Goal: Check status

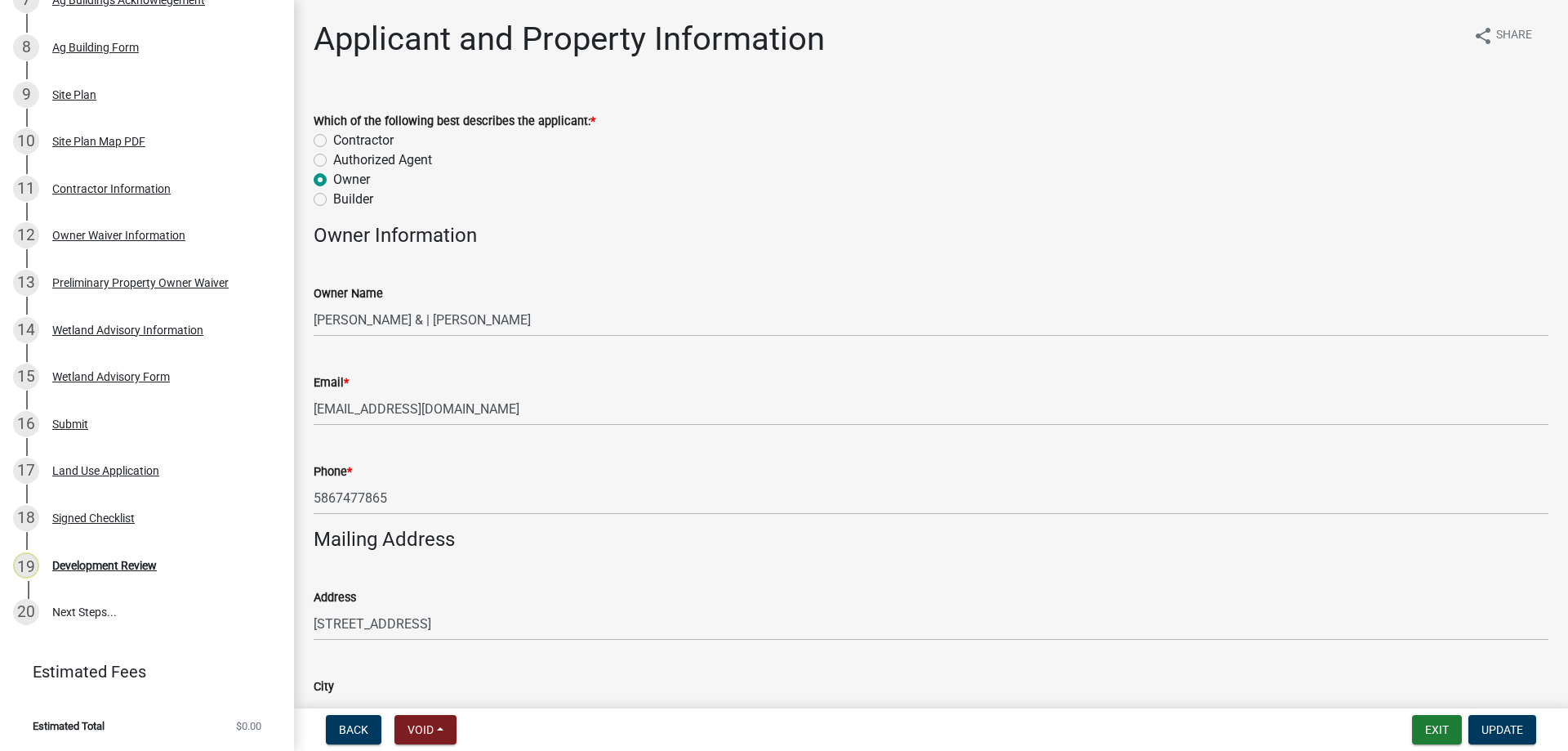
scroll to position [490, 0]
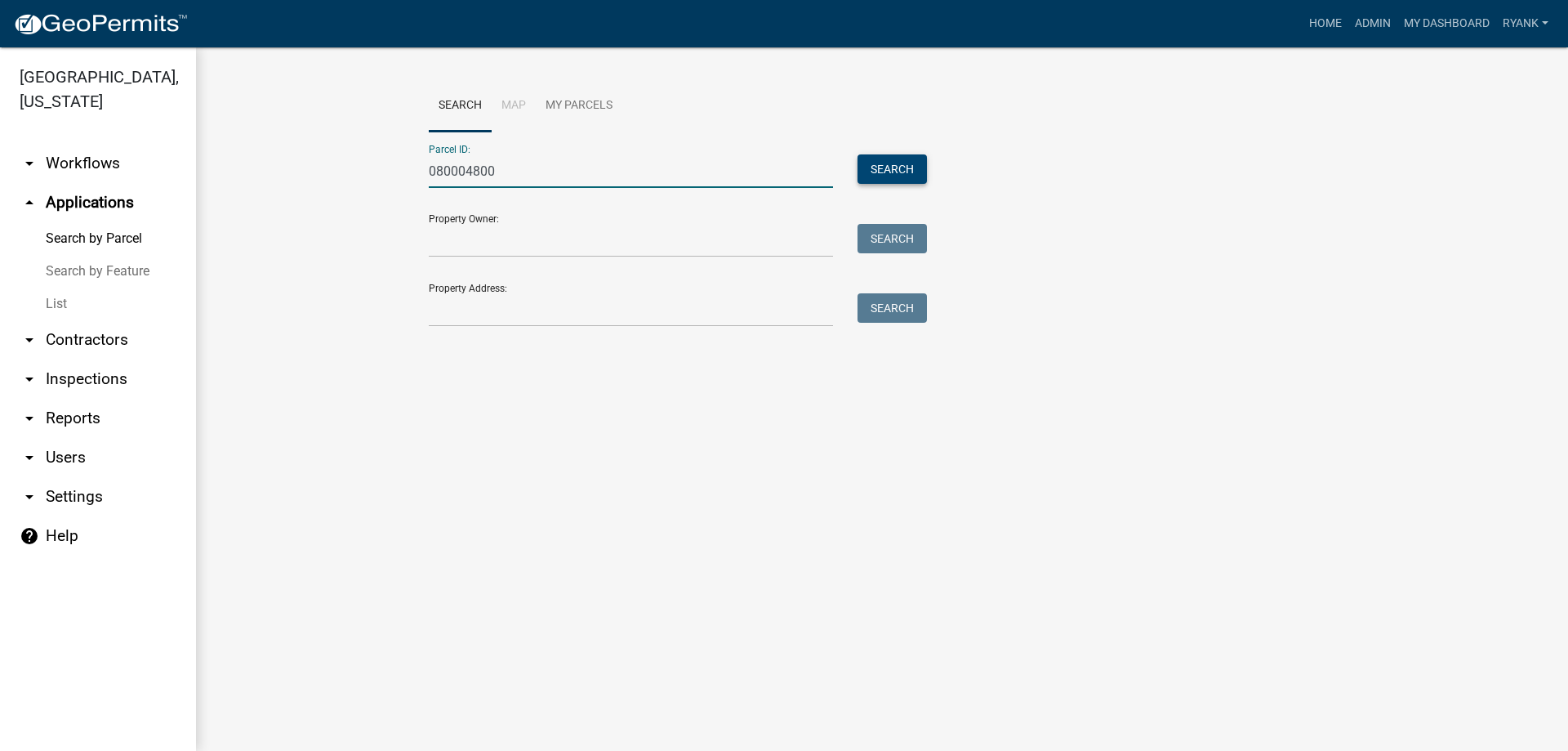
type input "080004800"
drag, startPoint x: 922, startPoint y: 158, endPoint x: 912, endPoint y: 167, distance: 13.5
click at [919, 162] on button "Search" at bounding box center [893, 168] width 70 height 29
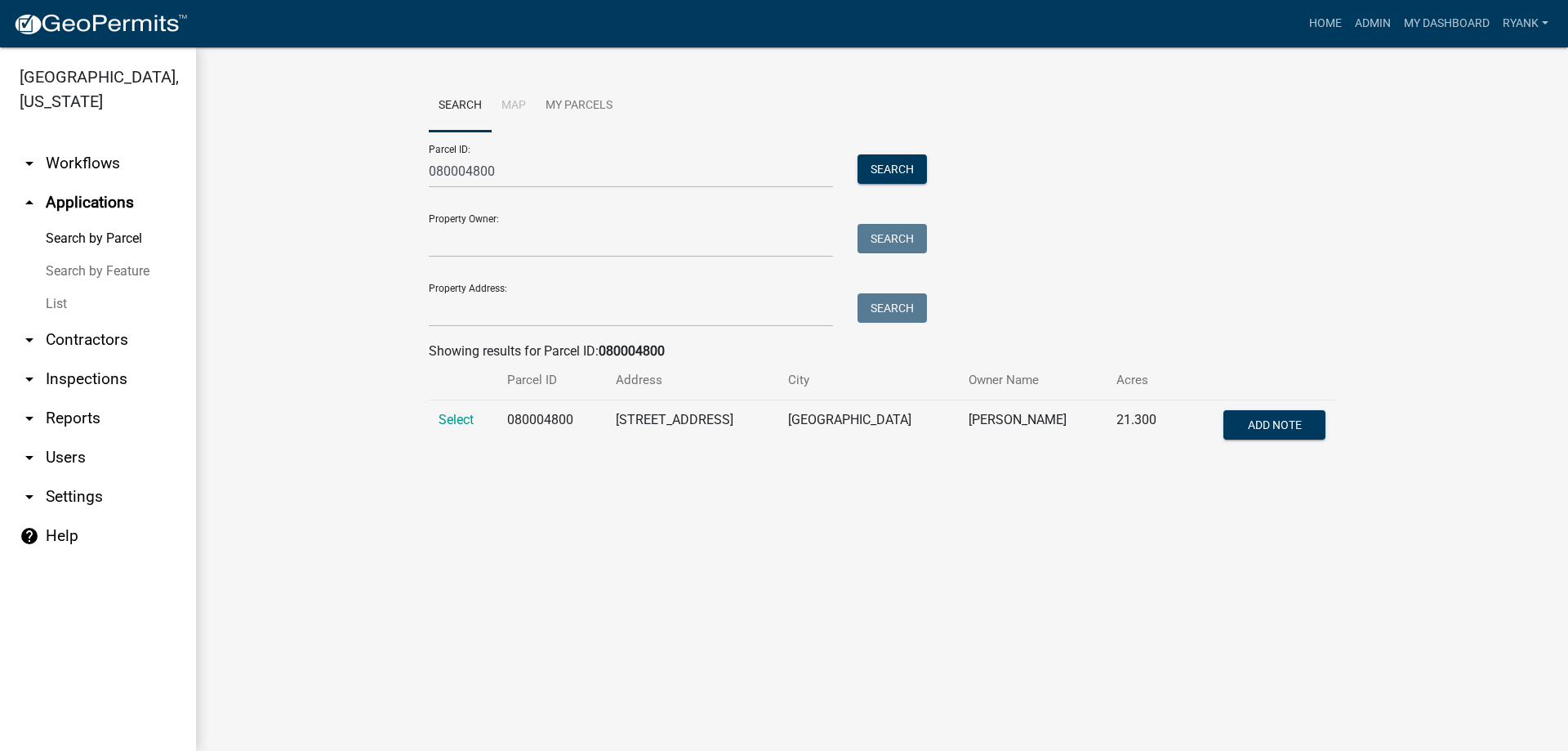
click at [465, 402] on td "Select" at bounding box center [462, 427] width 69 height 54
click at [457, 420] on span "Select" at bounding box center [456, 419] width 35 height 16
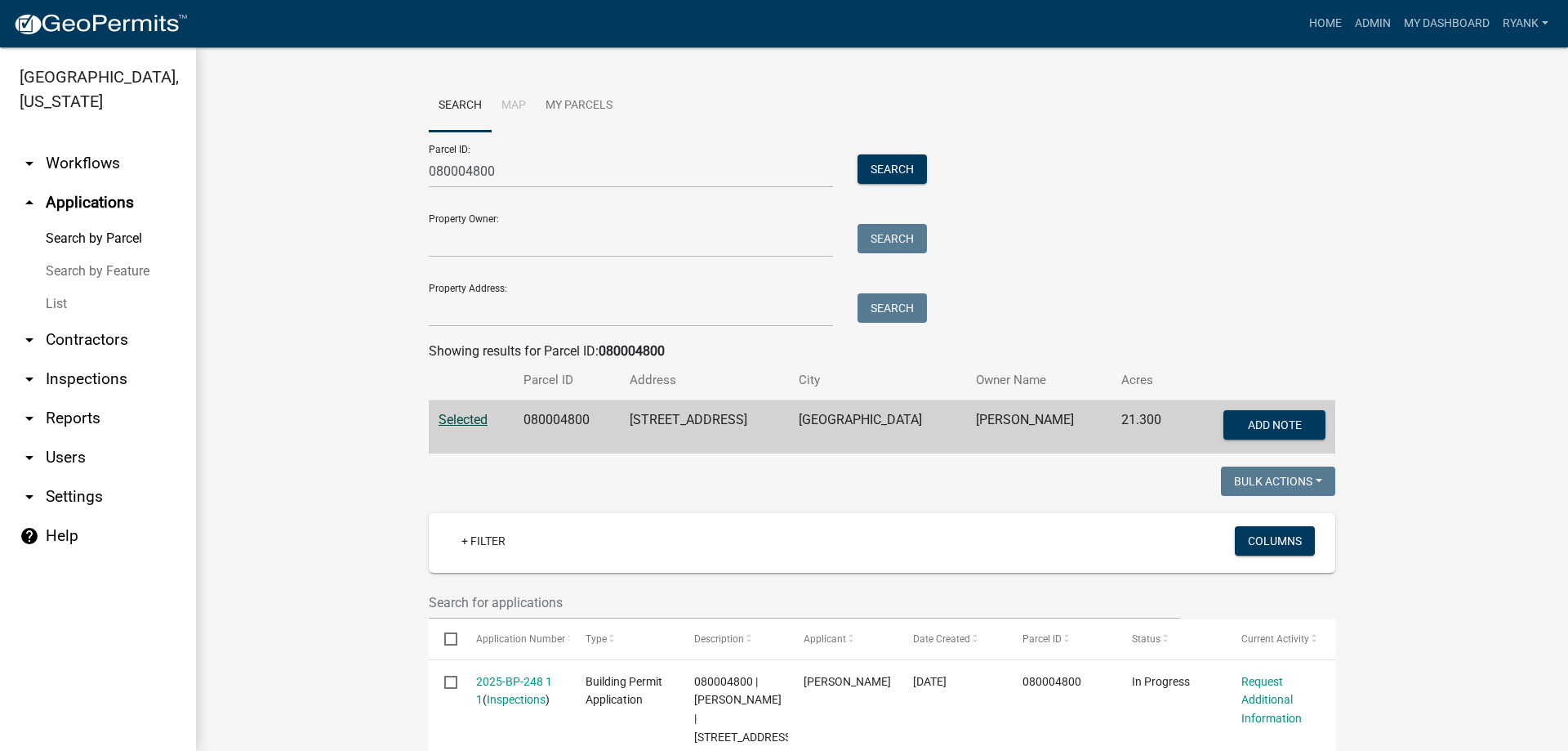
scroll to position [105, 0]
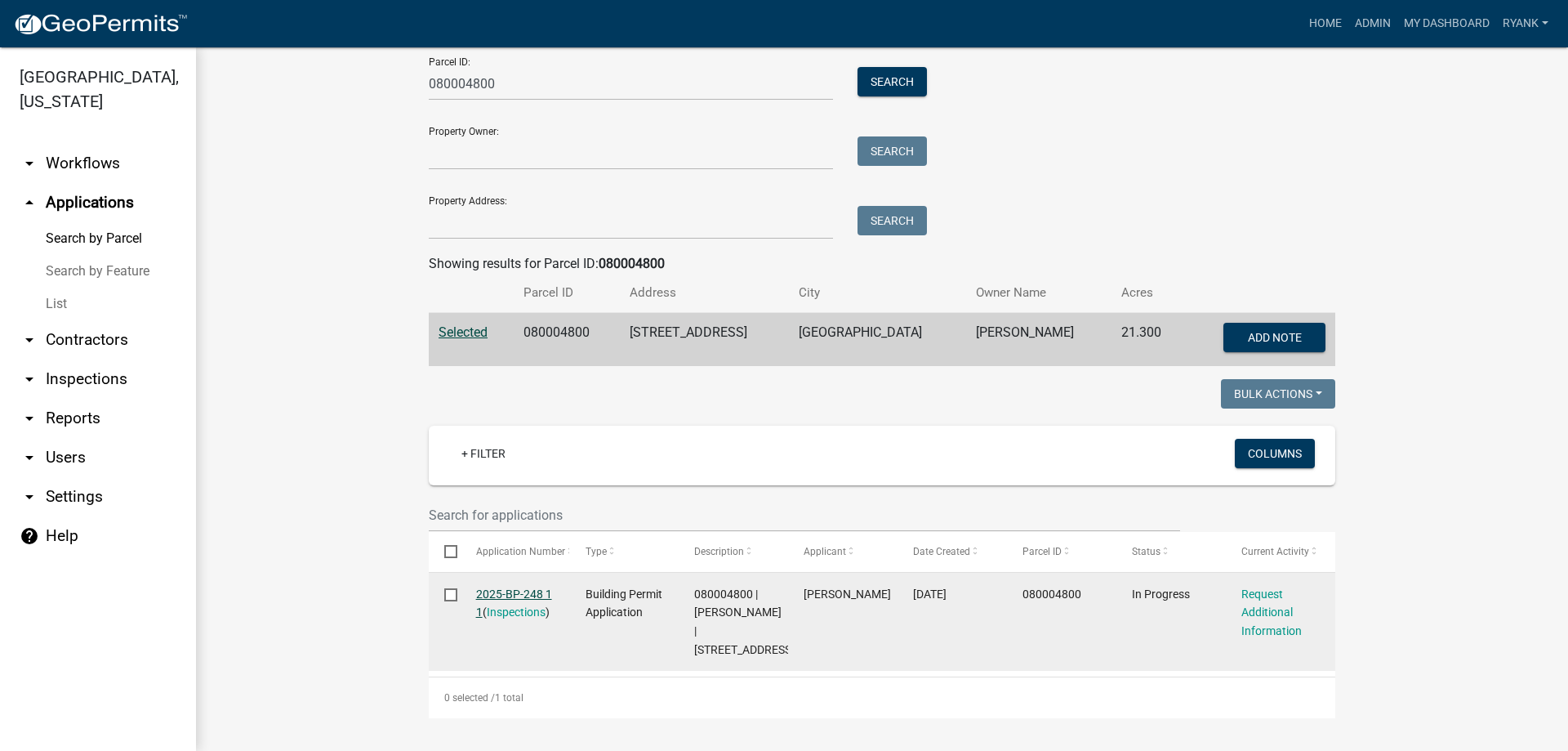
click at [534, 588] on link "2025-BP-248 1 1" at bounding box center [515, 603] width 76 height 31
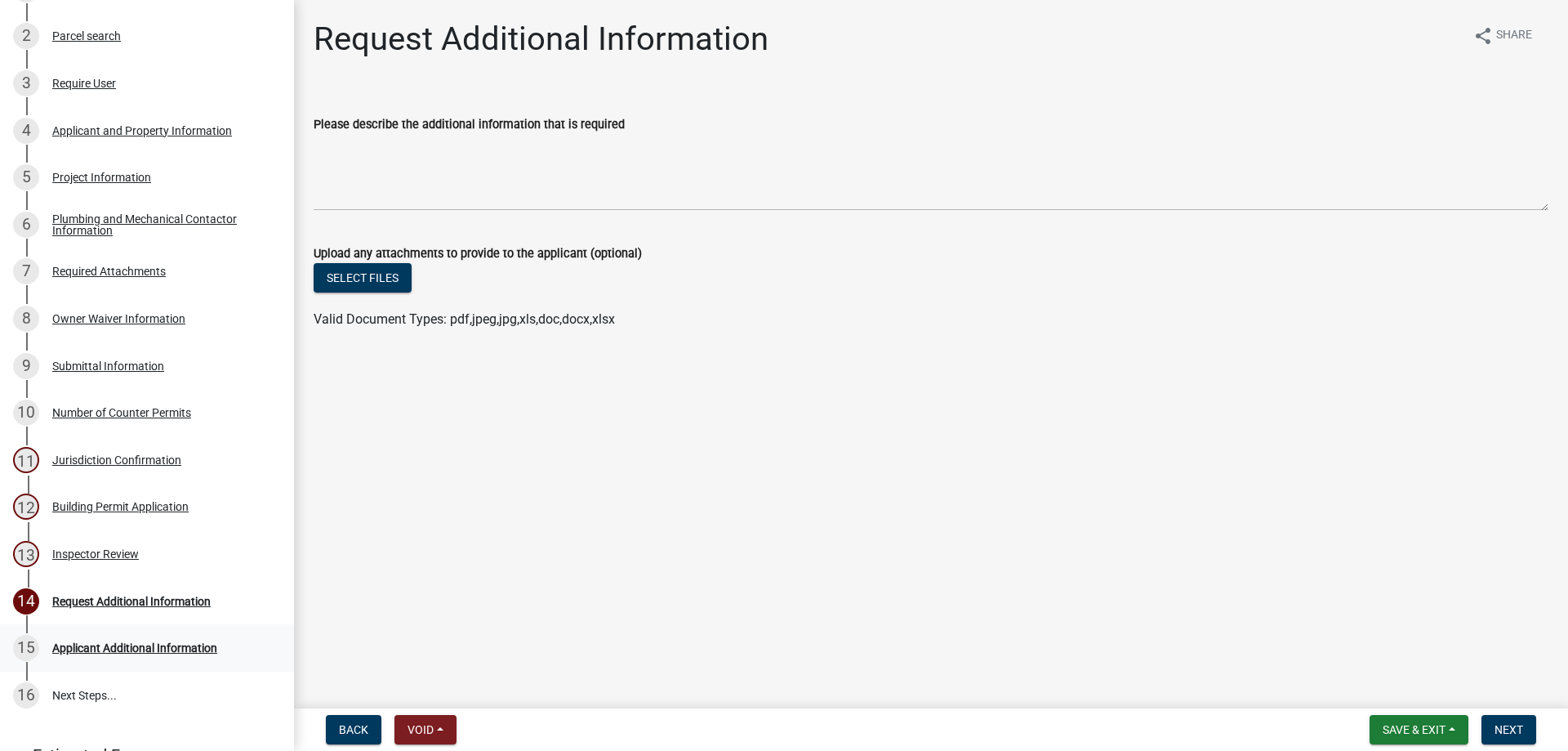
scroll to position [315, 0]
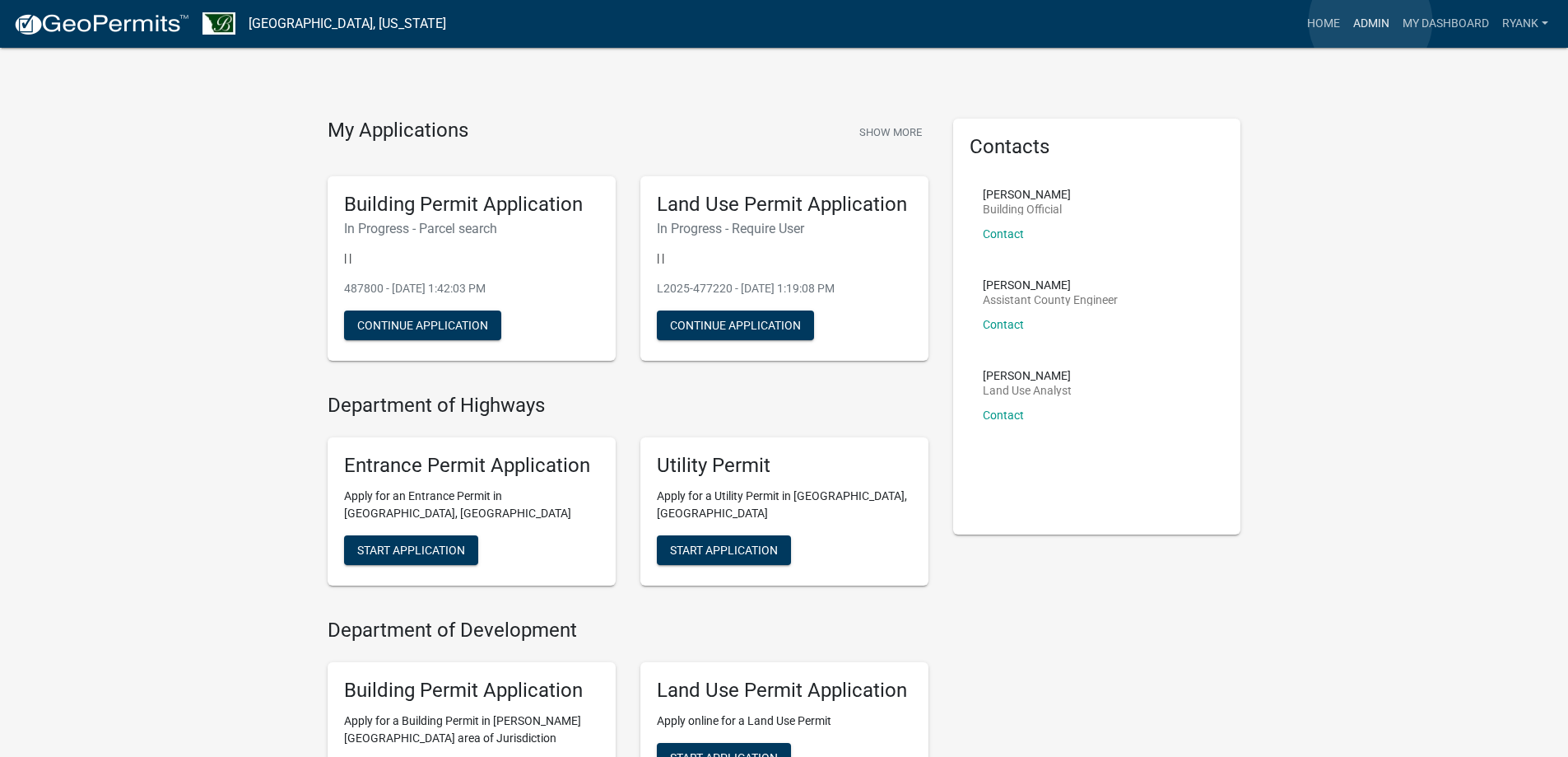
click at [1371, 22] on link "Admin" at bounding box center [1371, 23] width 49 height 31
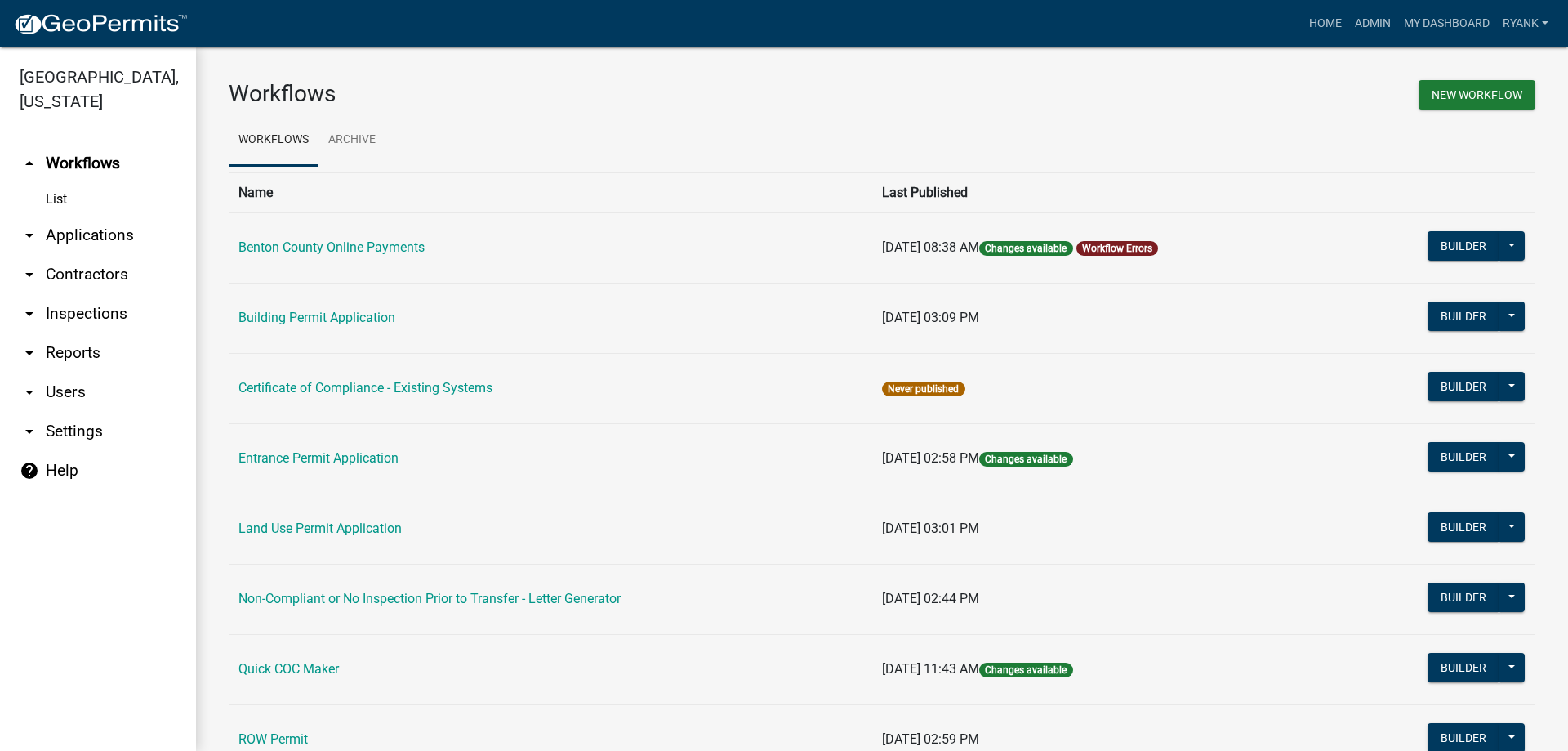
click at [107, 235] on link "arrow_drop_down Applications" at bounding box center [98, 235] width 196 height 39
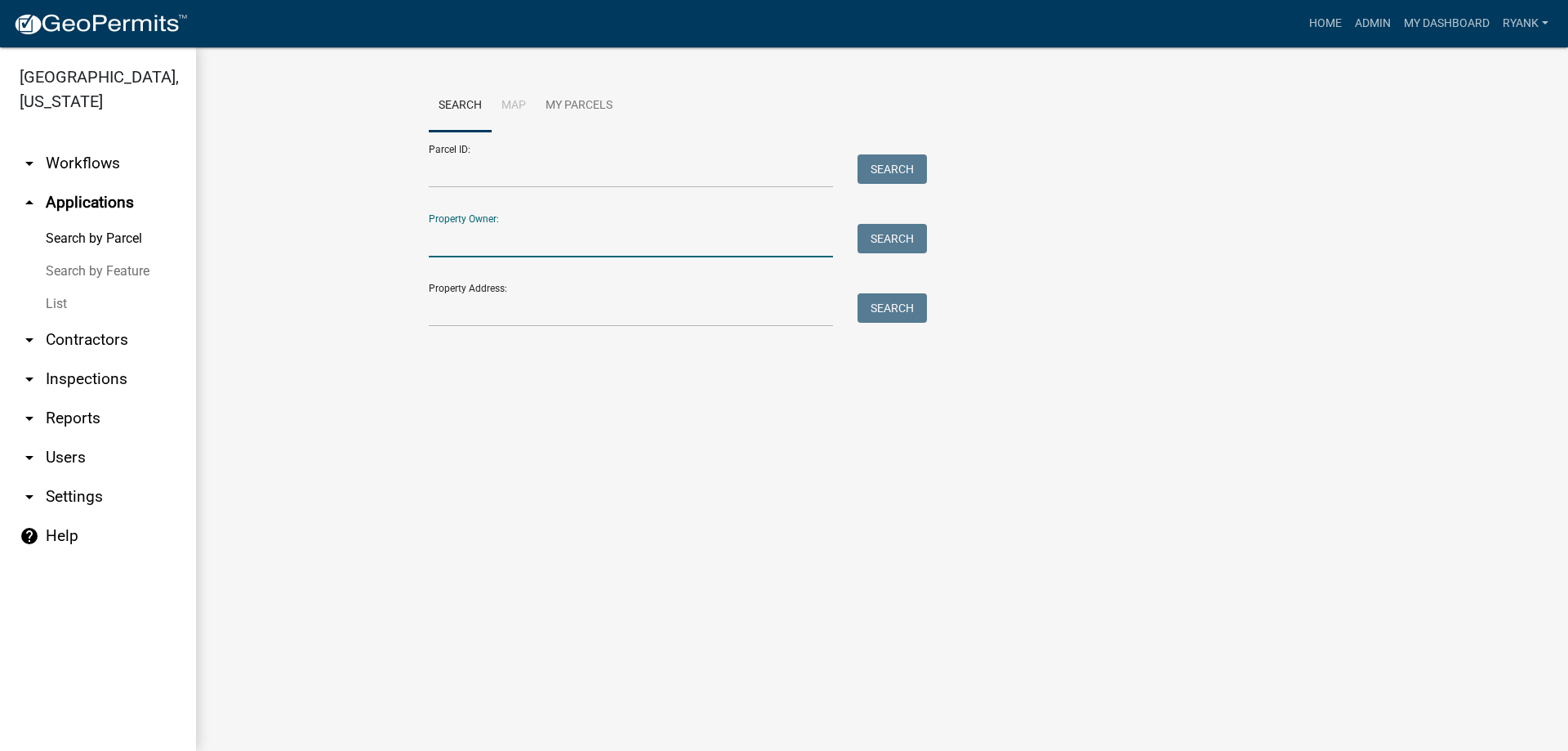
click at [495, 248] on input "Property Owner:" at bounding box center [631, 240] width 404 height 33
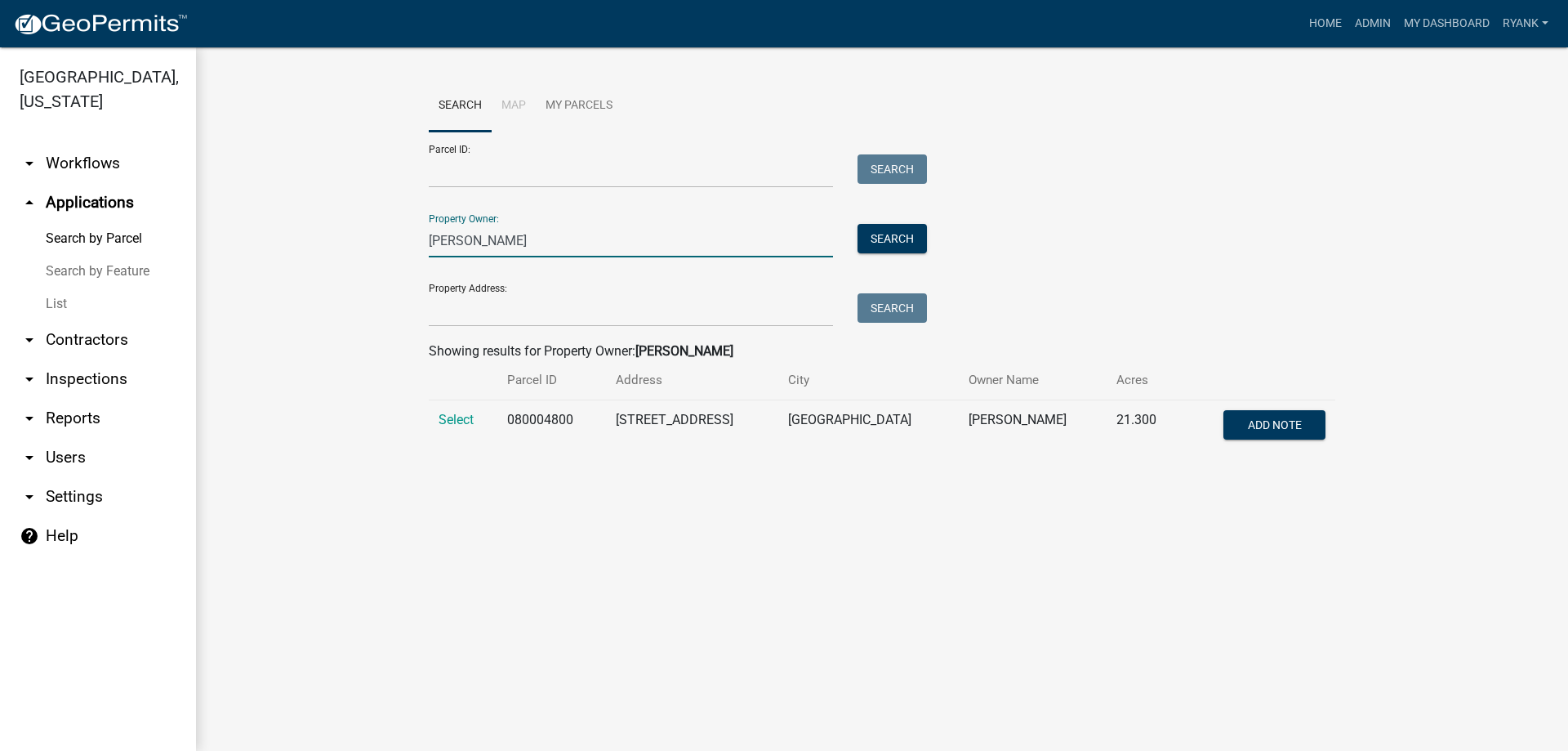
type input "[PERSON_NAME]"
click at [437, 422] on td "Select" at bounding box center [462, 427] width 69 height 54
click at [448, 419] on span "Select" at bounding box center [456, 419] width 35 height 16
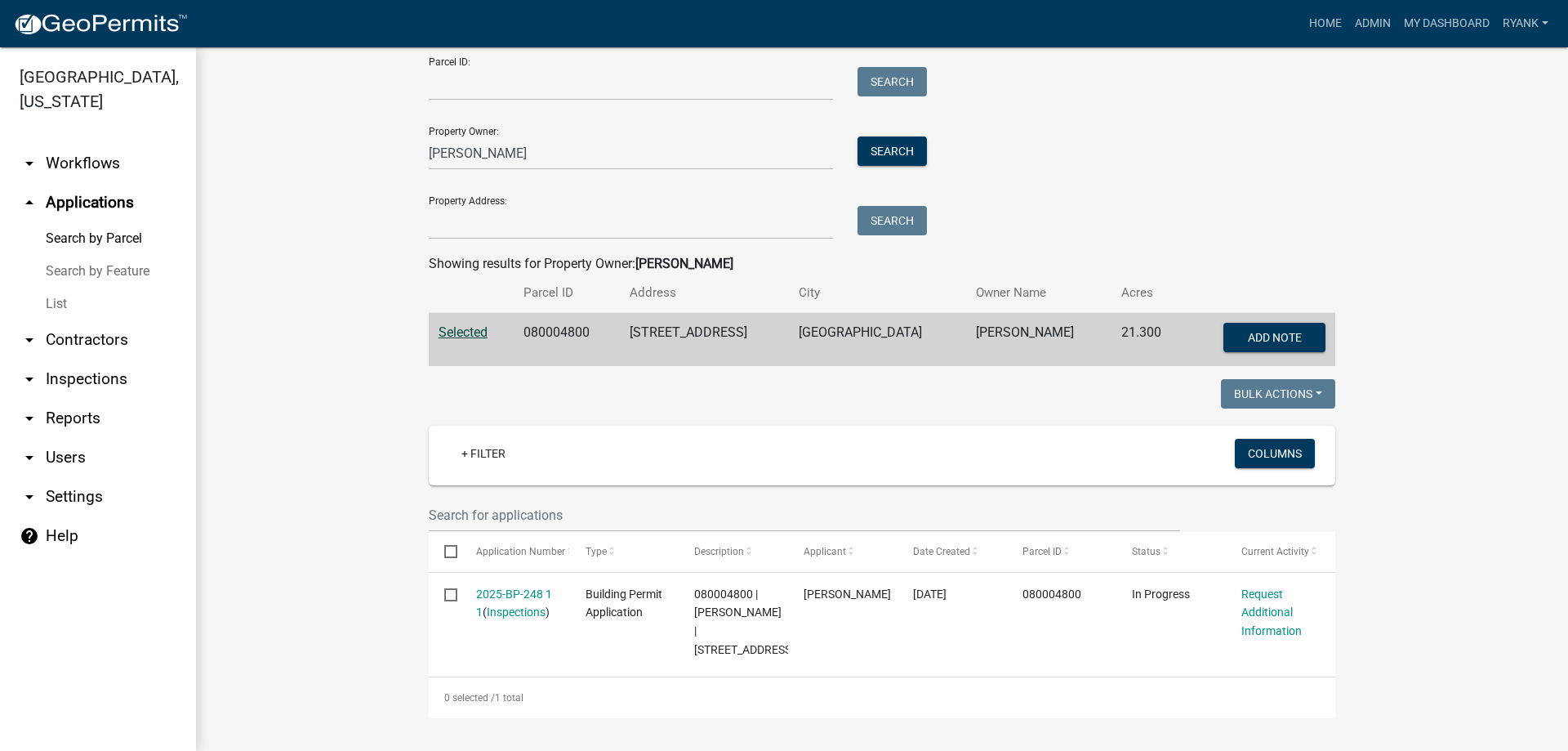
scroll to position [105, 0]
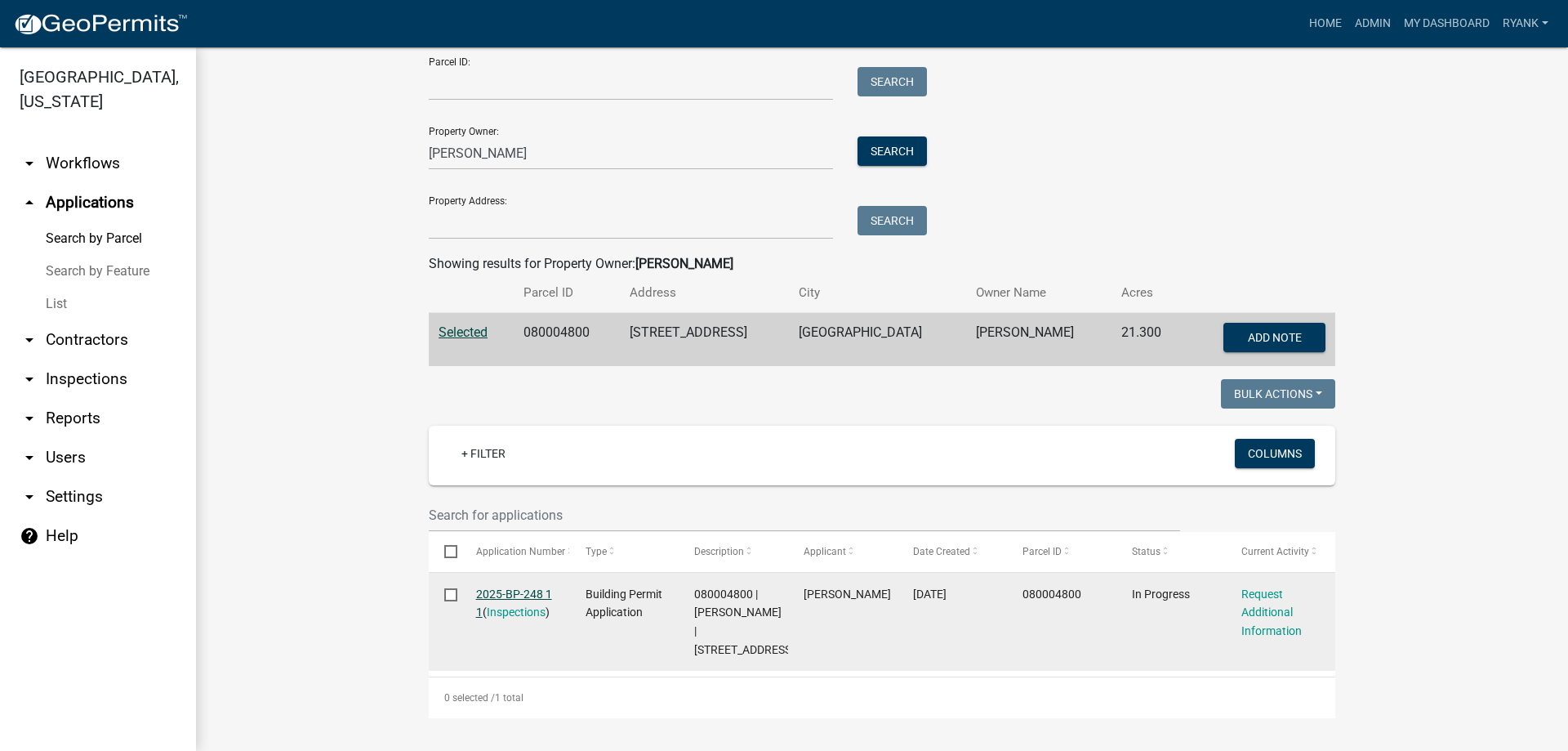
click at [521, 588] on link "2025-BP-248 1 1" at bounding box center [515, 603] width 76 height 31
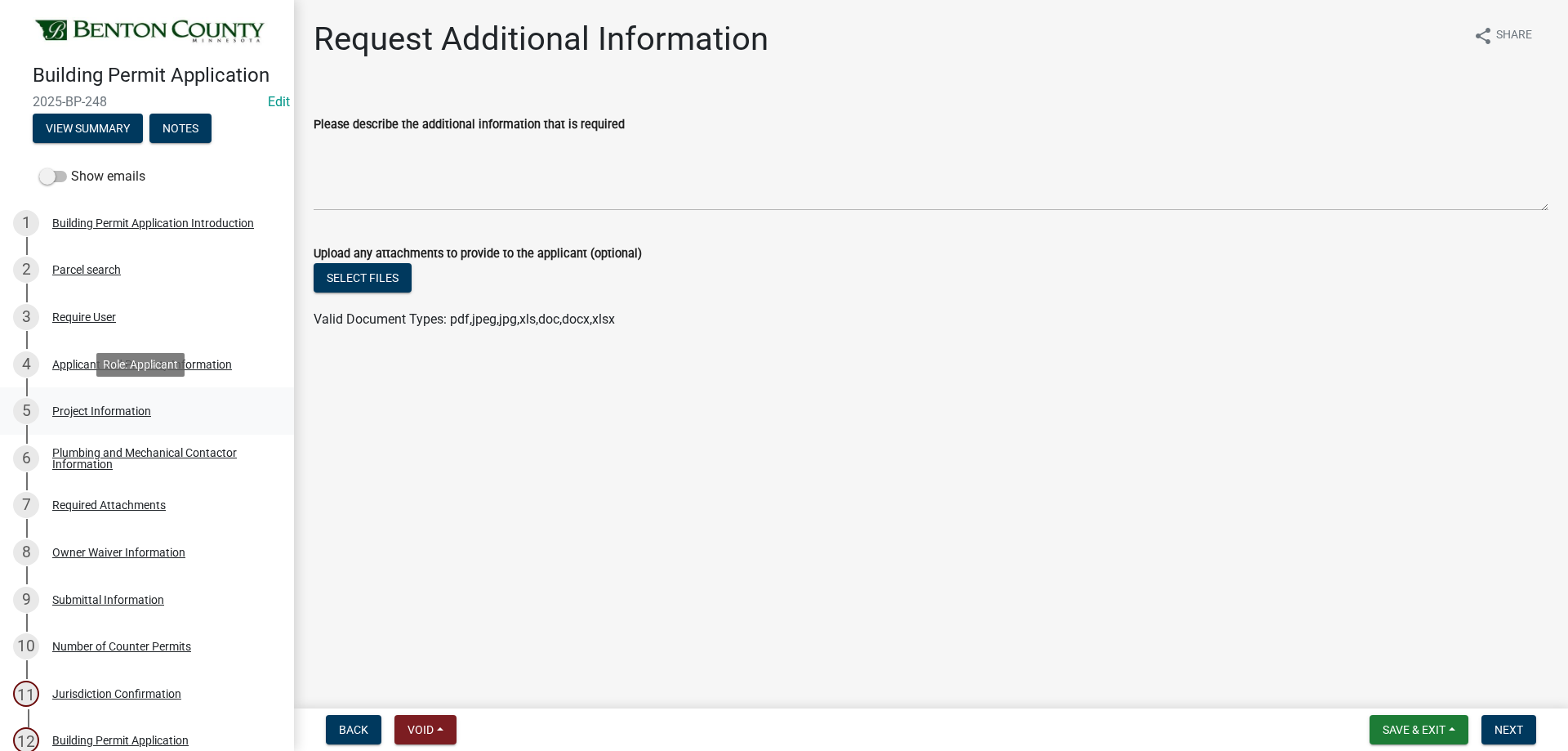
click at [98, 410] on div "Project Information" at bounding box center [101, 411] width 99 height 12
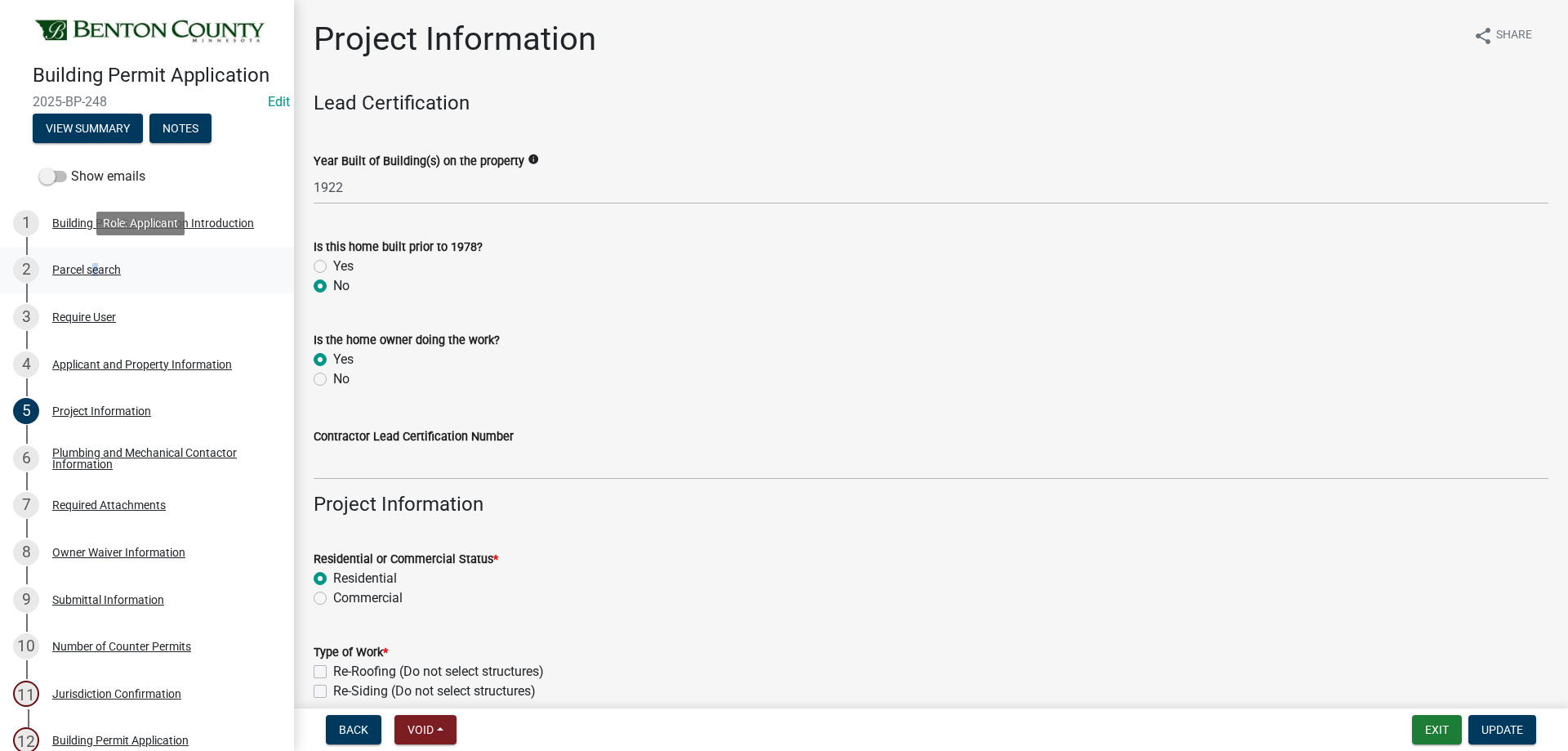
click at [90, 270] on div "Parcel search" at bounding box center [86, 269] width 69 height 12
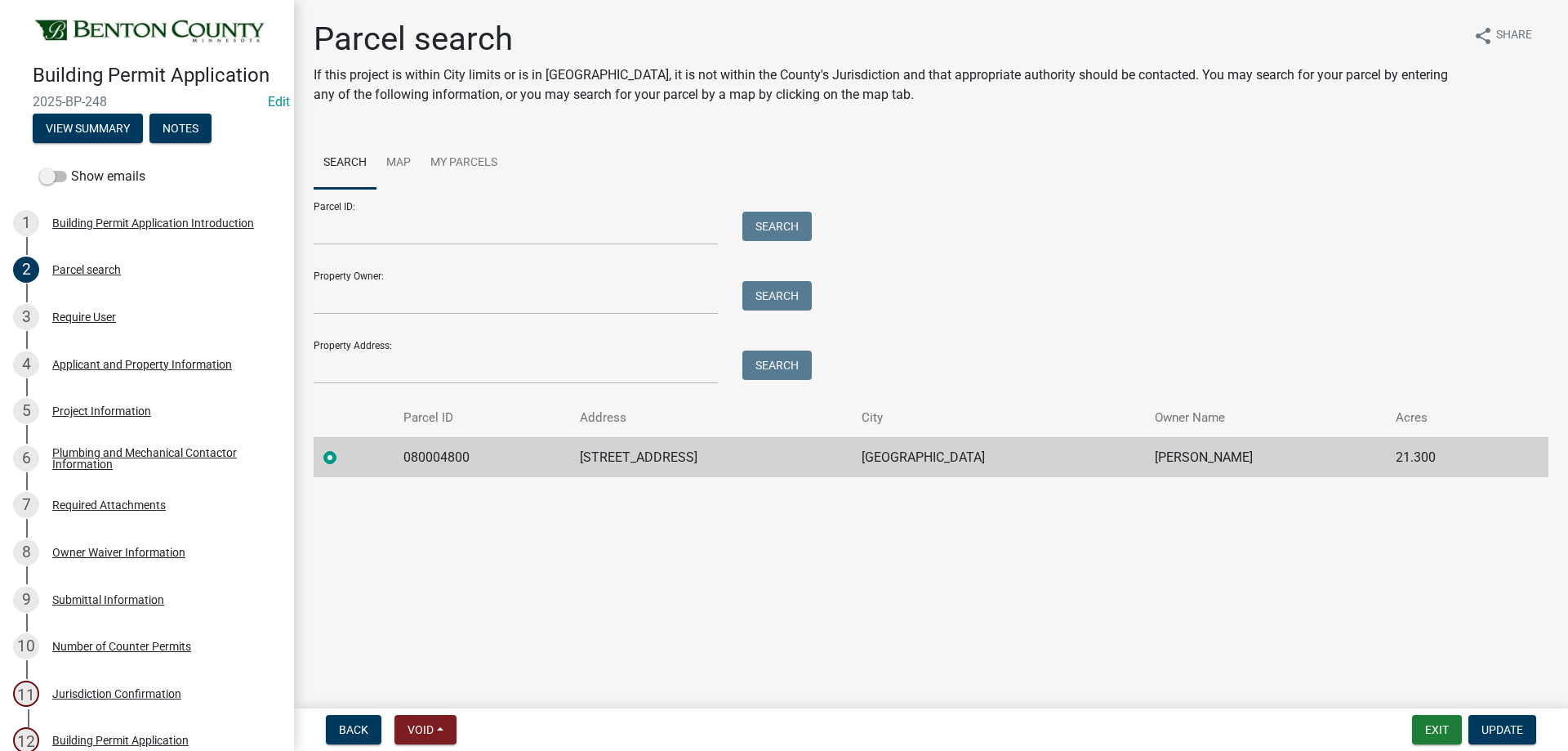
click at [480, 458] on td "080004800" at bounding box center [482, 457] width 176 height 40
drag, startPoint x: 476, startPoint y: 453, endPoint x: 404, endPoint y: 457, distance: 72.1
click at [404, 457] on td "080004800" at bounding box center [482, 457] width 176 height 40
copy td "080004800"
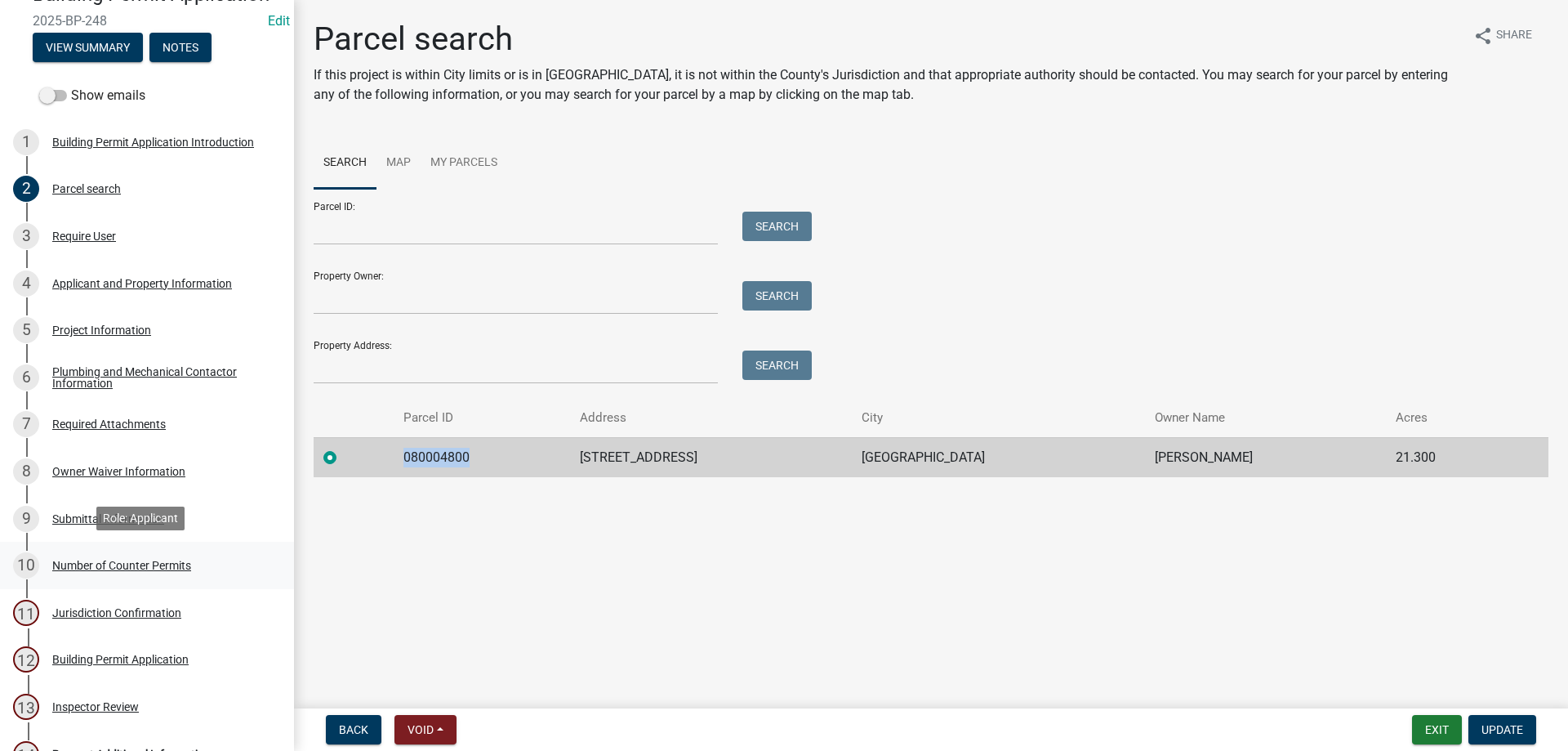
scroll to position [82, 0]
click at [106, 420] on div "Required Attachments" at bounding box center [109, 424] width 114 height 12
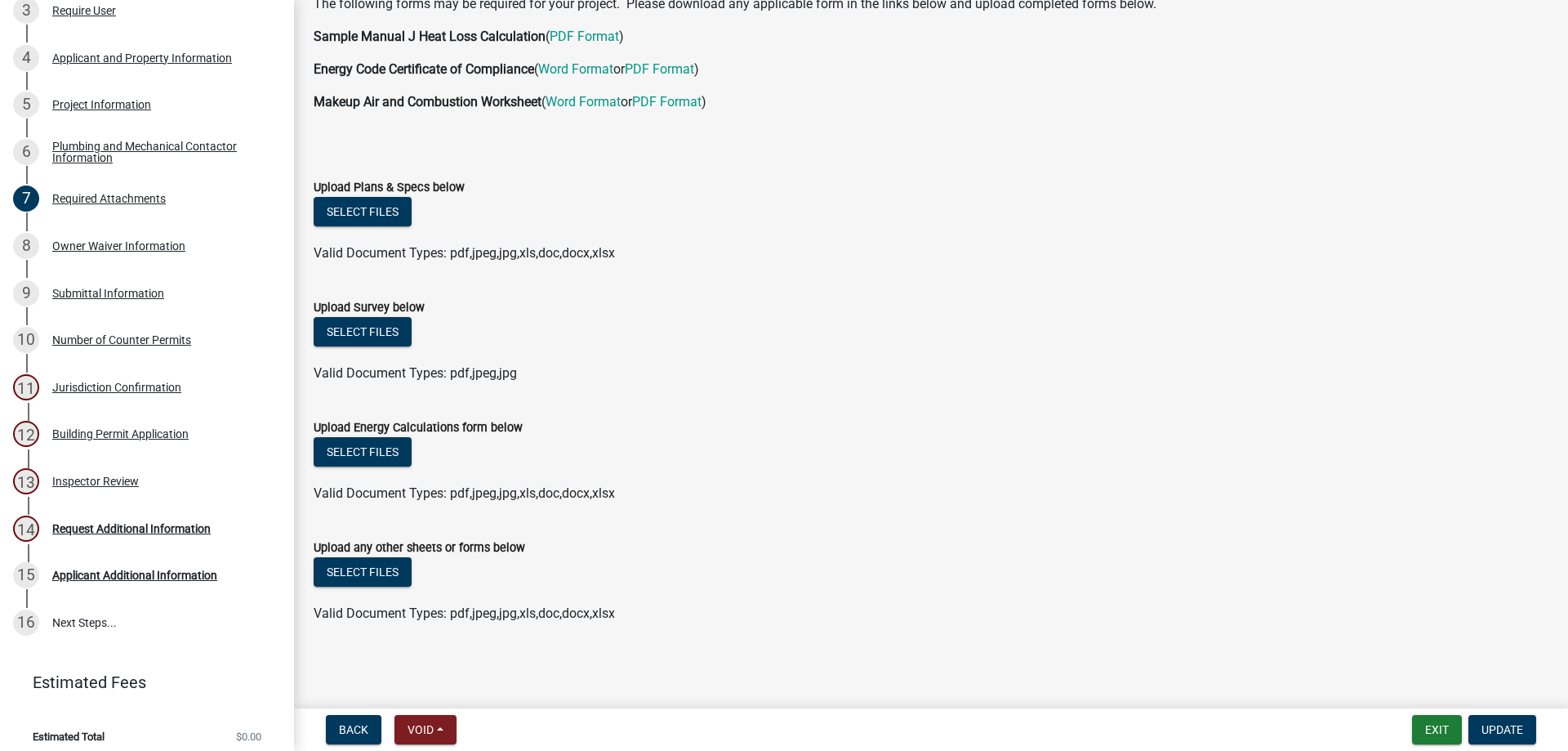
scroll to position [315, 0]
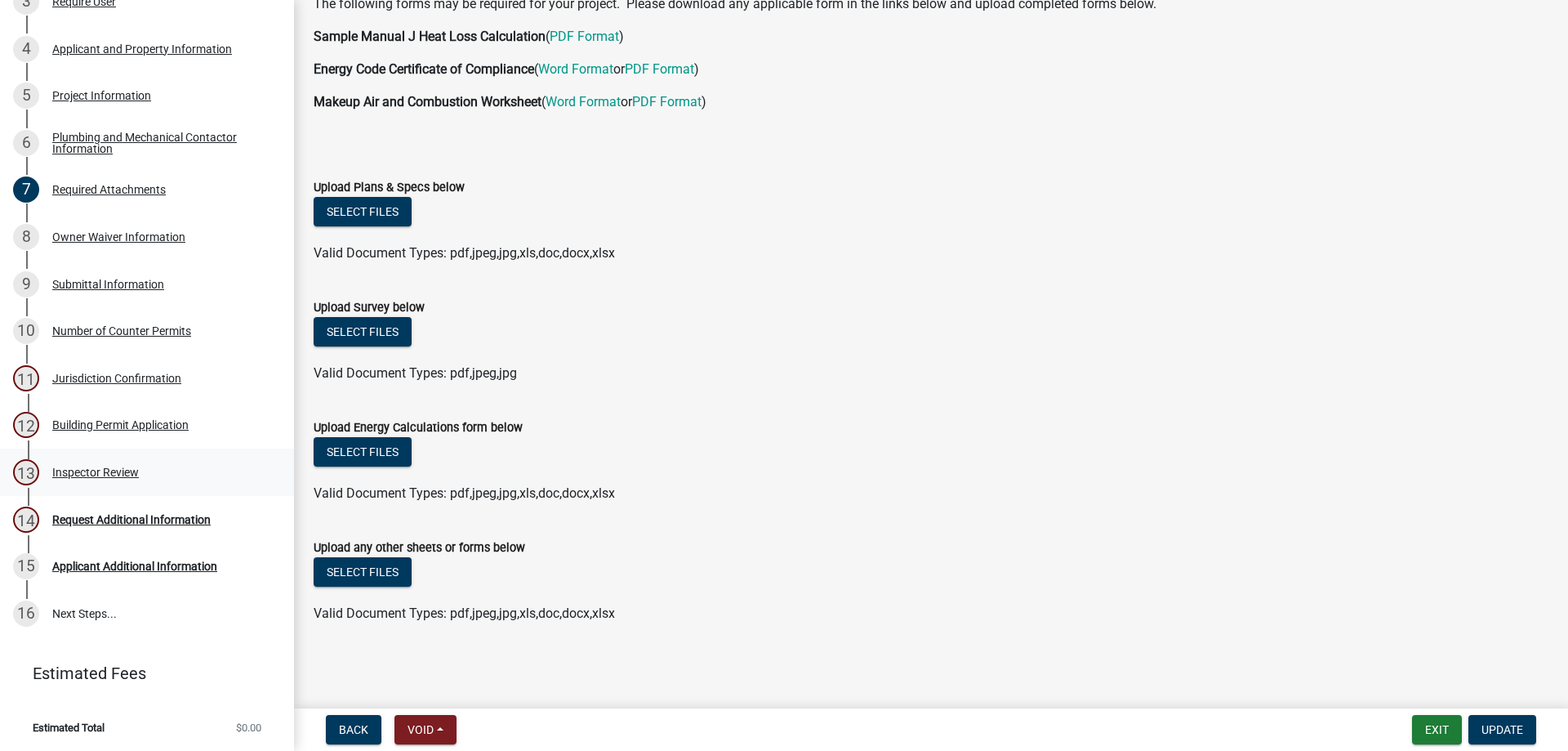
click at [84, 453] on link "13 Inspector Review" at bounding box center [147, 472] width 294 height 47
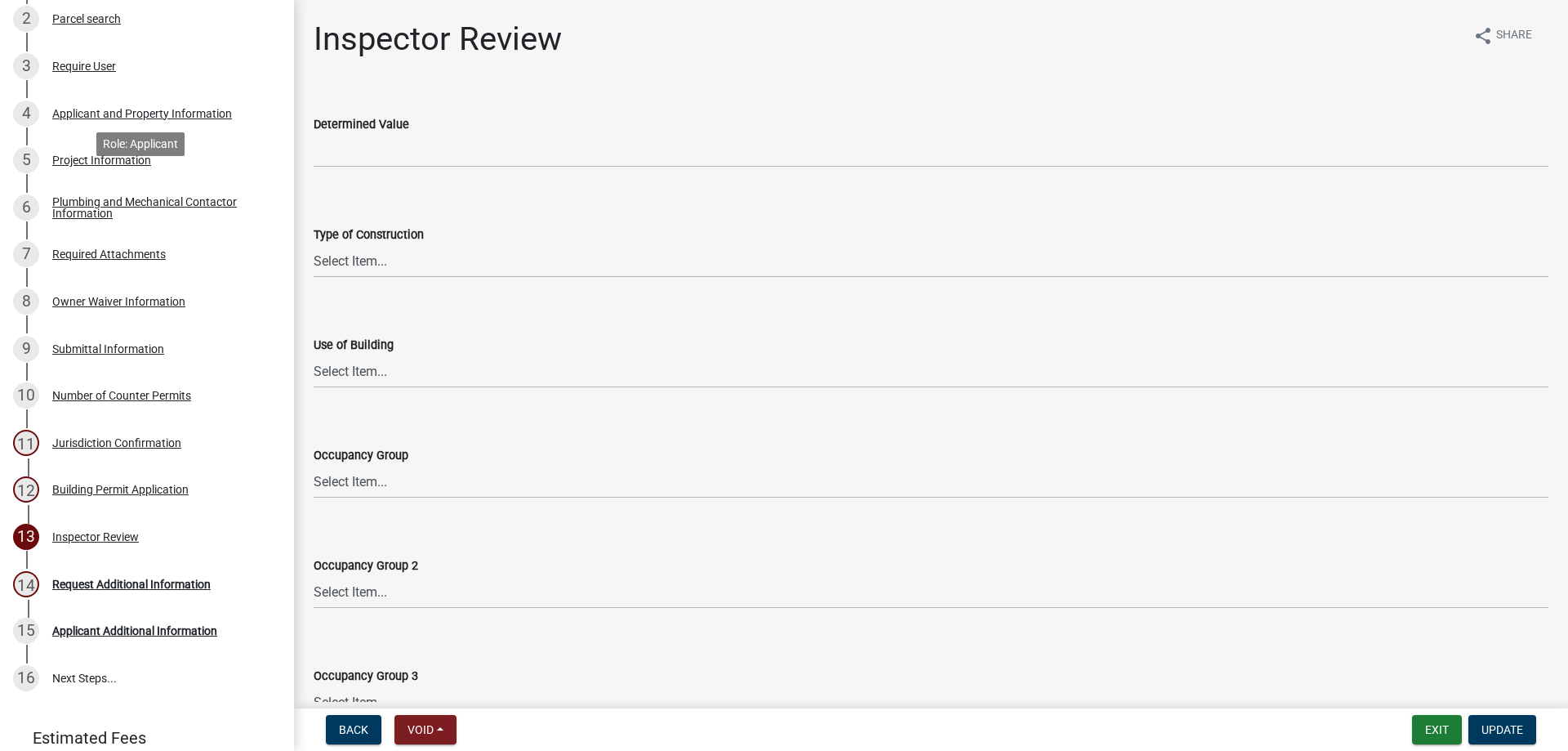
scroll to position [0, 0]
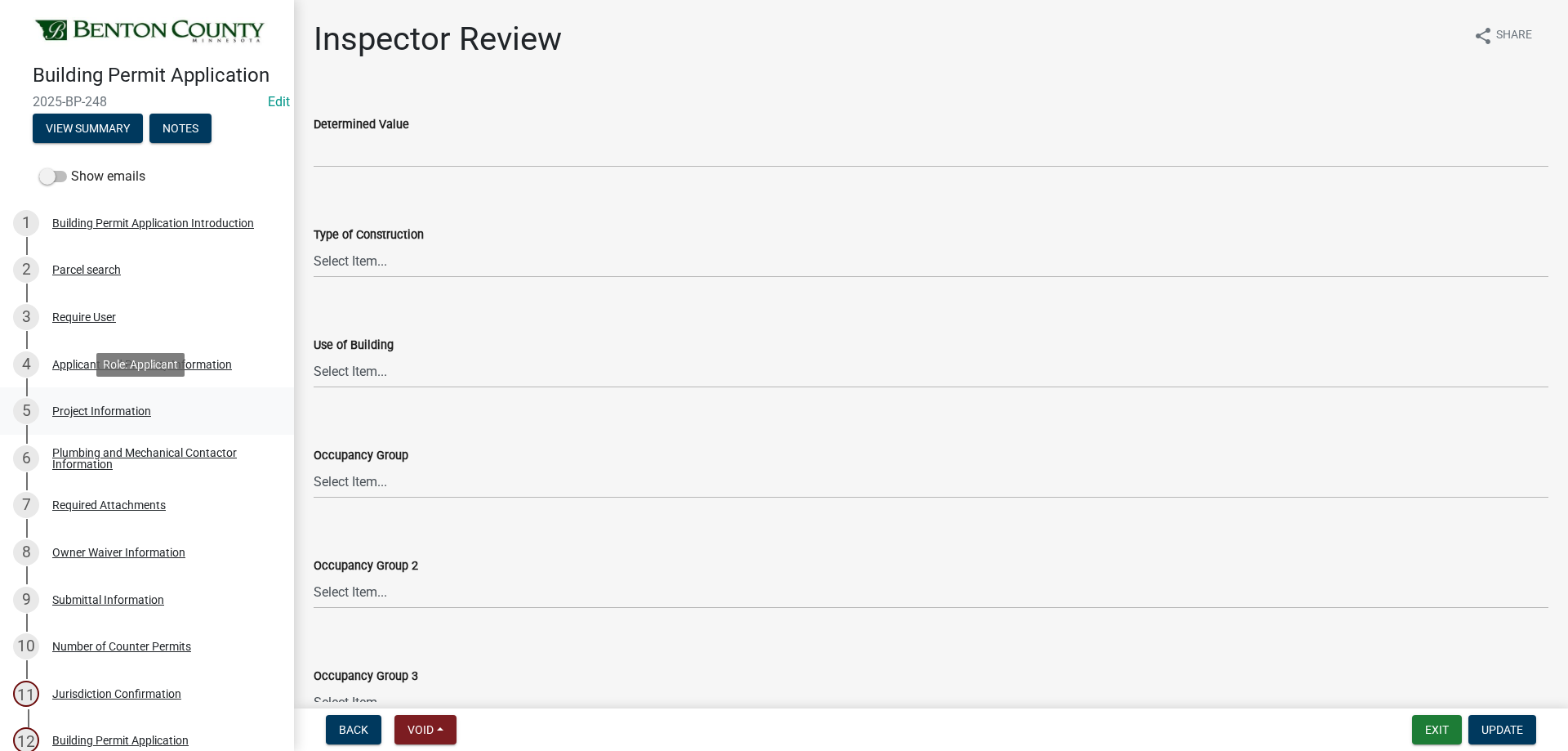
click at [123, 409] on div "Project Information" at bounding box center [101, 411] width 99 height 12
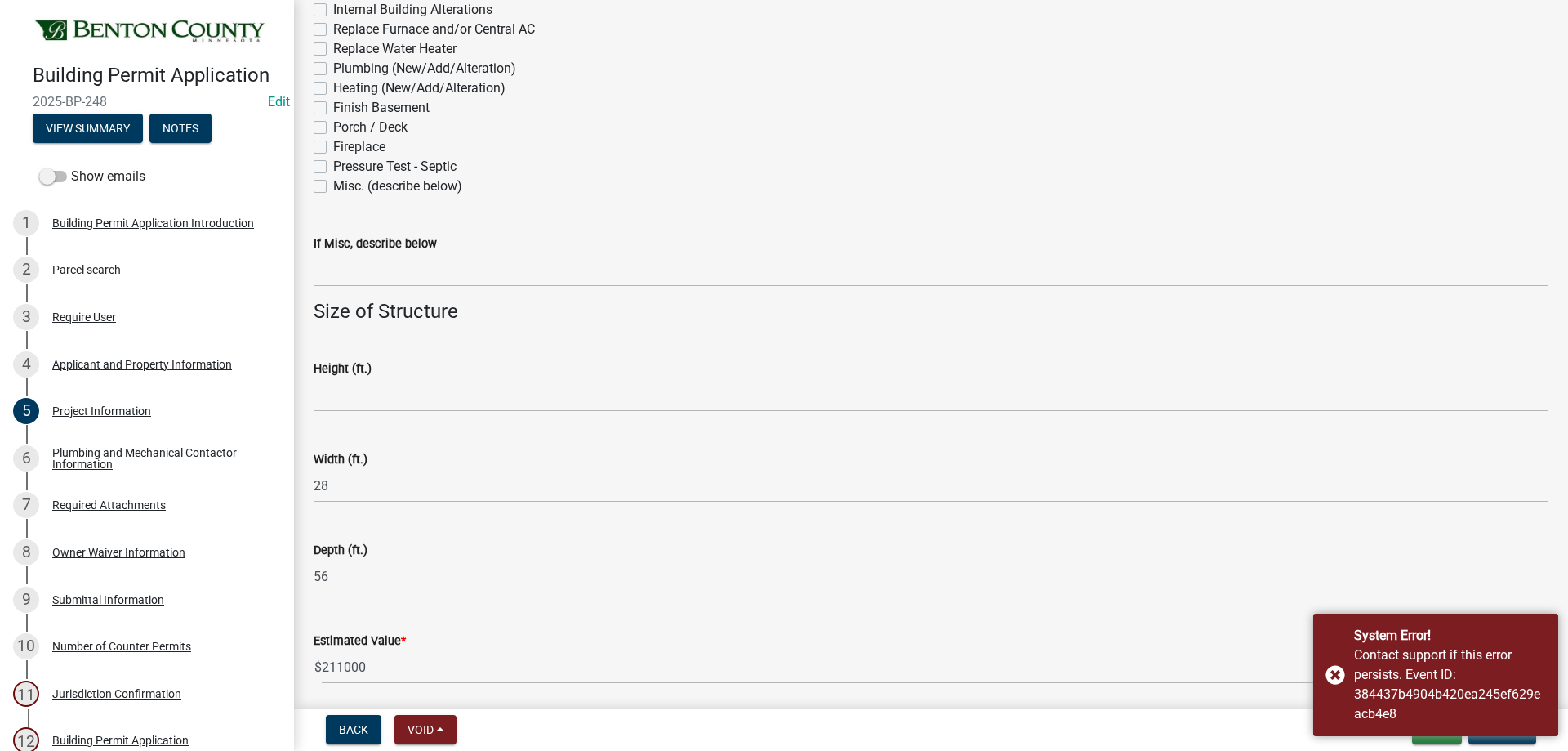
scroll to position [972, 0]
